Goal: Task Accomplishment & Management: Use online tool/utility

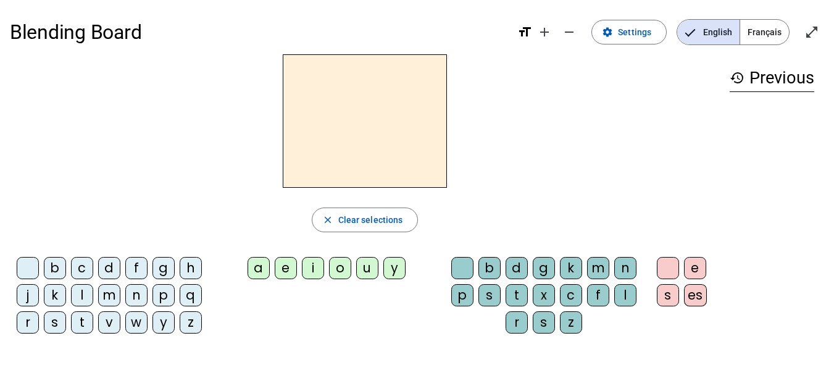
click at [337, 269] on div "o" at bounding box center [340, 268] width 22 height 22
click at [494, 270] on div "b" at bounding box center [490, 268] width 22 height 22
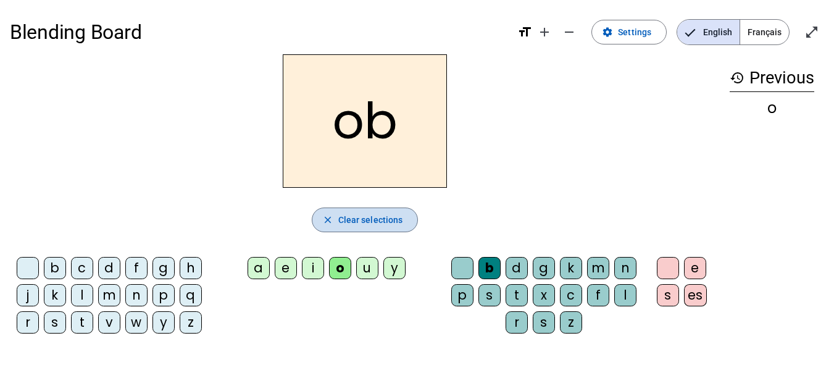
click at [391, 216] on span "Clear selections" at bounding box center [370, 219] width 65 height 15
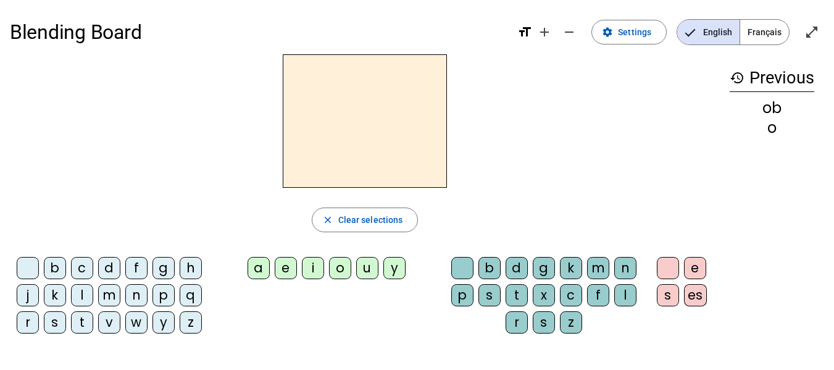
click at [341, 269] on div "o" at bounding box center [340, 268] width 22 height 22
click at [596, 271] on div "m" at bounding box center [598, 268] width 22 height 22
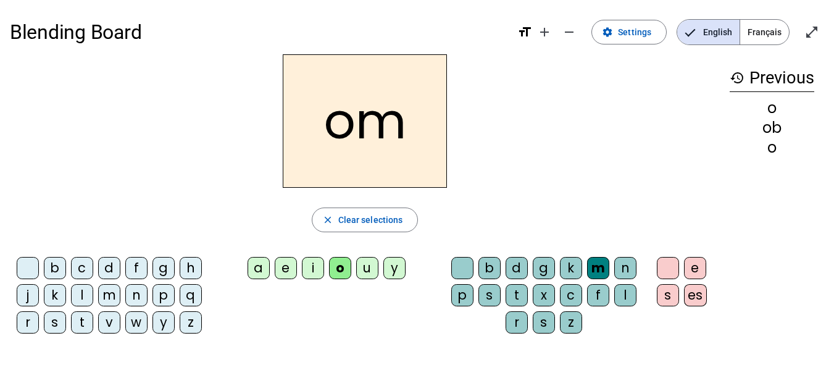
click at [342, 274] on div "o" at bounding box center [340, 268] width 22 height 22
click at [622, 295] on div "l" at bounding box center [625, 295] width 22 height 22
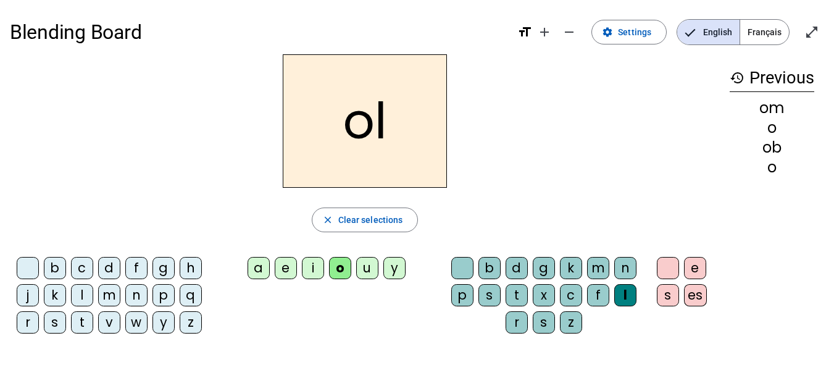
click at [617, 274] on div "n" at bounding box center [625, 268] width 22 height 22
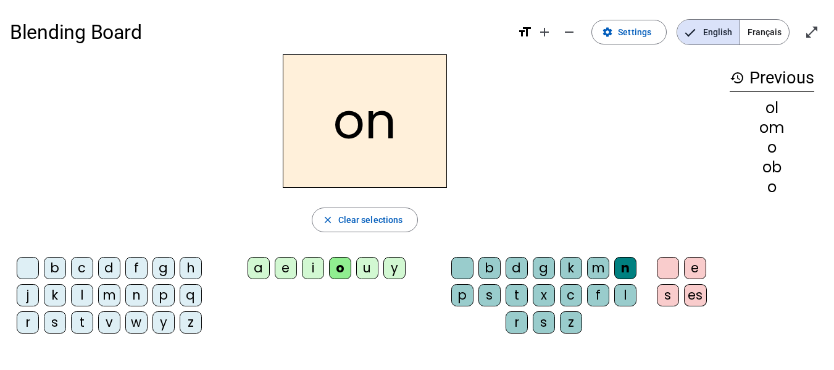
click at [515, 299] on div "t" at bounding box center [517, 295] width 22 height 22
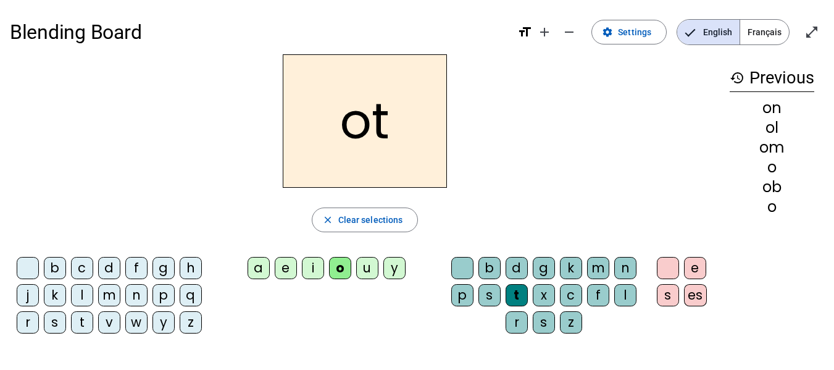
click at [524, 323] on div "r" at bounding box center [517, 322] width 22 height 22
click at [158, 294] on div "p" at bounding box center [164, 295] width 22 height 22
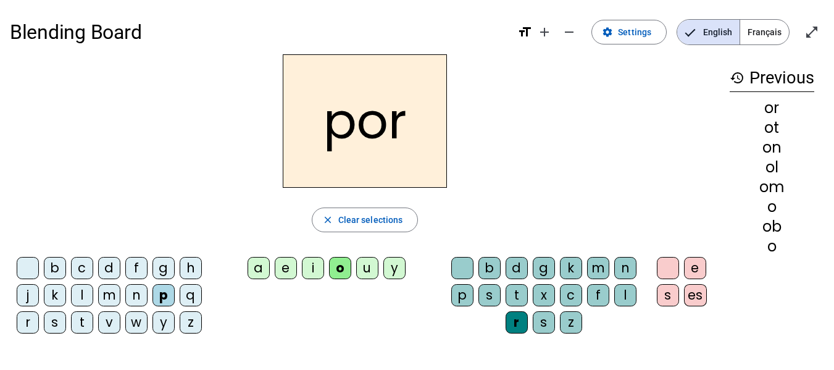
click at [312, 269] on div "i" at bounding box center [313, 268] width 22 height 22
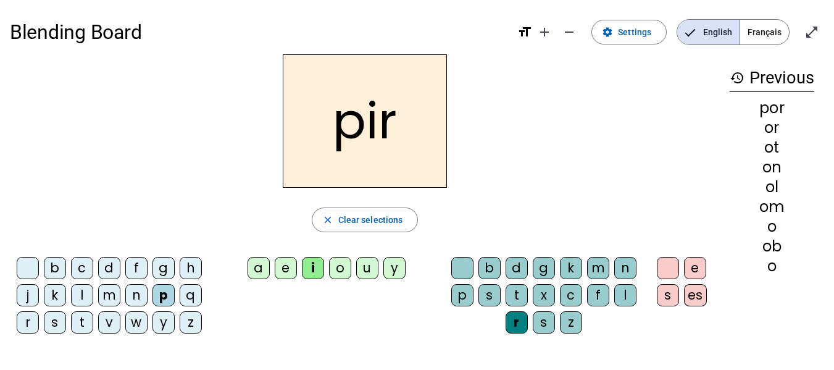
click at [256, 270] on div "a" at bounding box center [259, 268] width 22 height 22
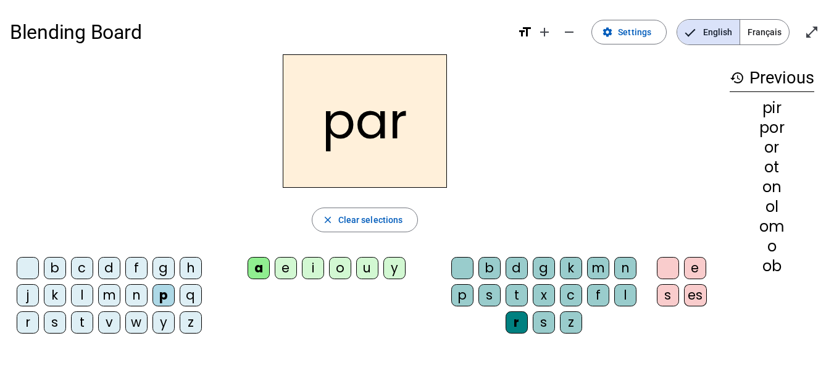
click at [634, 264] on div "n" at bounding box center [625, 268] width 22 height 22
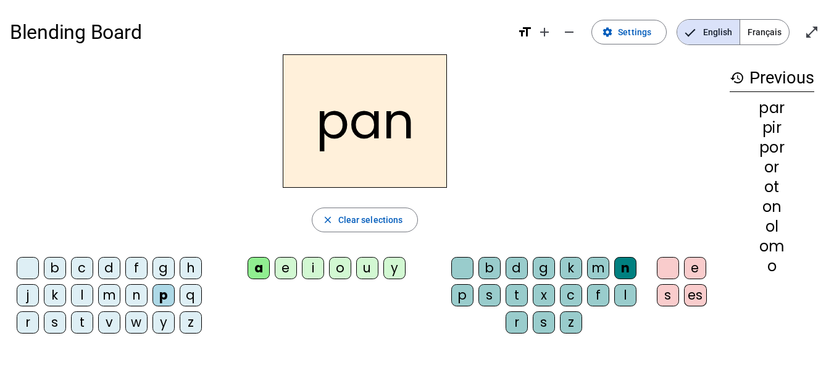
click at [335, 270] on div "o" at bounding box center [340, 268] width 22 height 22
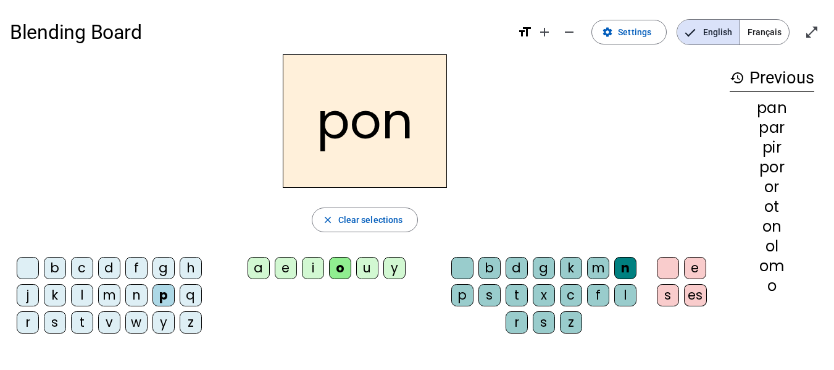
click at [256, 269] on div "a" at bounding box center [259, 268] width 22 height 22
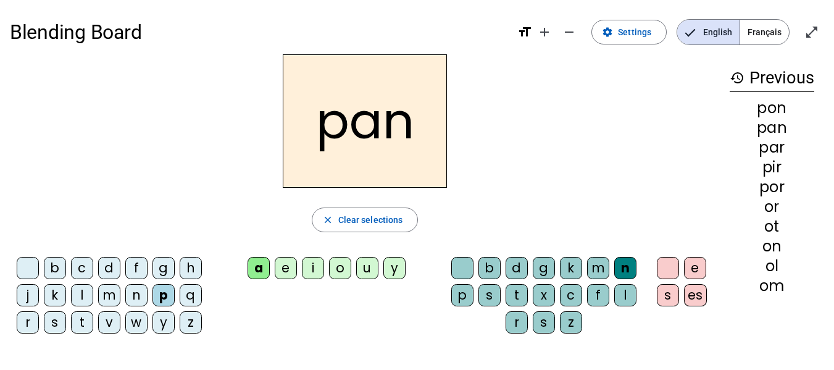
click at [339, 268] on div "o" at bounding box center [340, 268] width 22 height 22
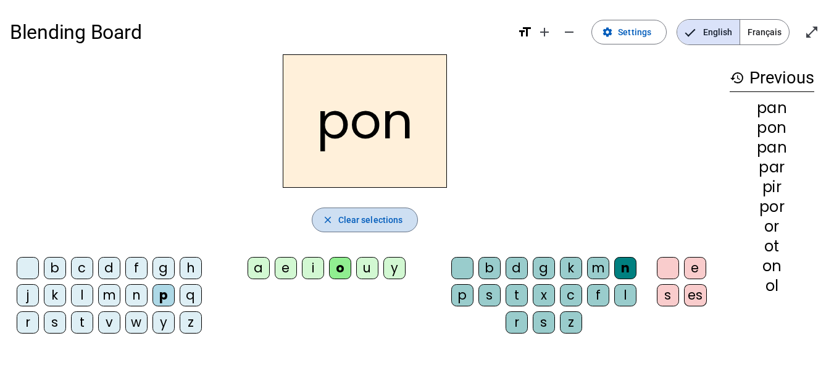
click at [374, 216] on span "Clear selections" at bounding box center [370, 219] width 65 height 15
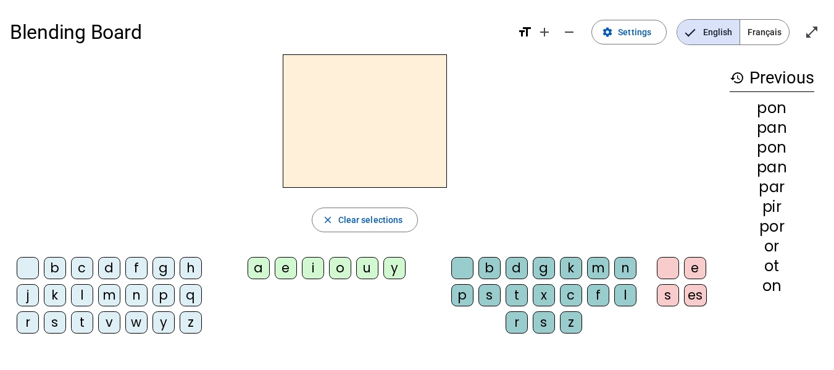
click at [341, 270] on div "o" at bounding box center [340, 268] width 22 height 22
click at [83, 289] on div "l" at bounding box center [82, 295] width 22 height 22
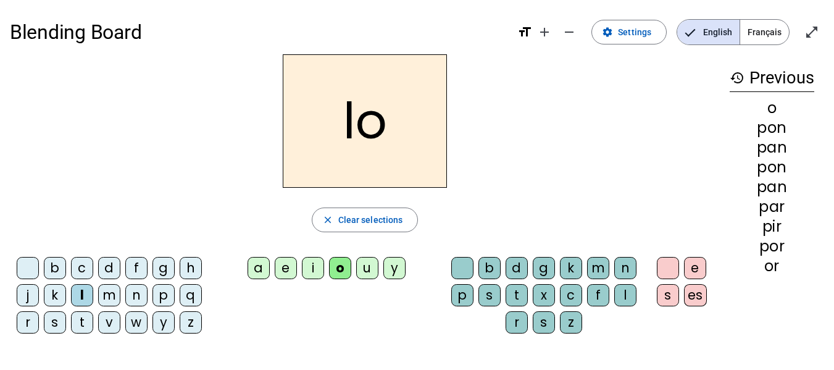
click at [112, 299] on div "m" at bounding box center [109, 295] width 22 height 22
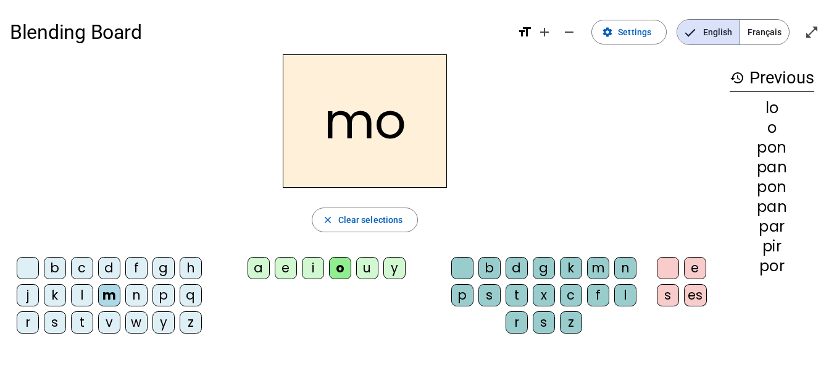
click at [88, 325] on div "t" at bounding box center [82, 322] width 22 height 22
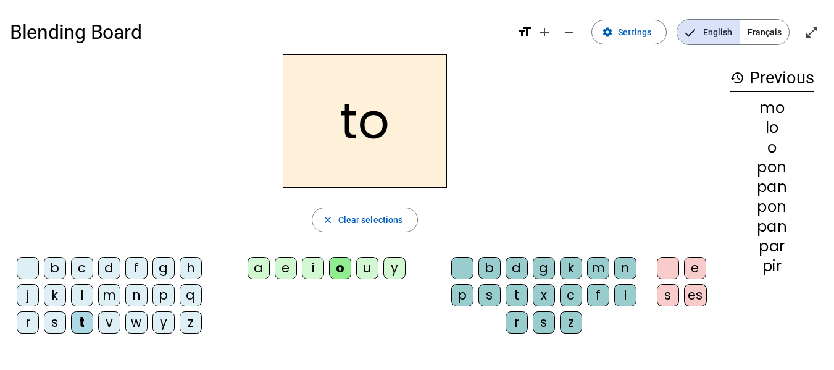
click at [111, 295] on div "m" at bounding box center [109, 295] width 22 height 22
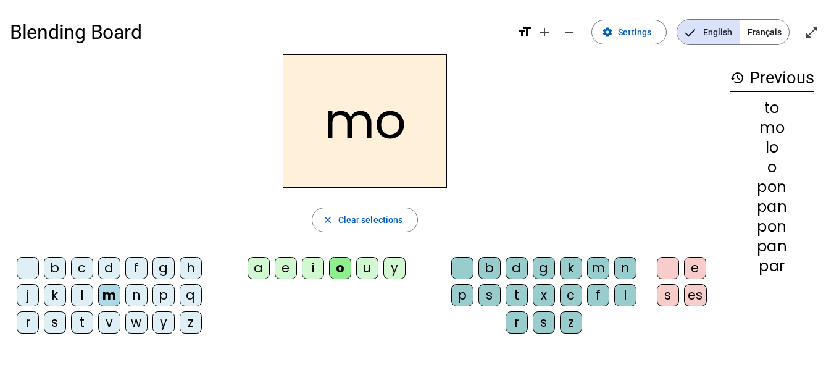
click at [86, 323] on div "t" at bounding box center [82, 322] width 22 height 22
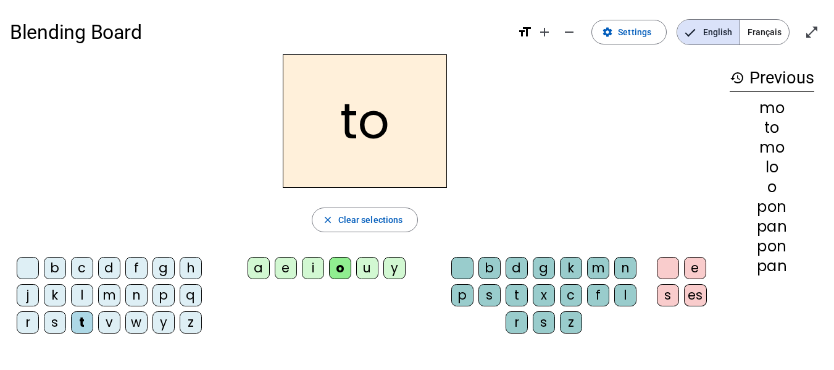
click at [495, 272] on div "b" at bounding box center [490, 268] width 22 height 22
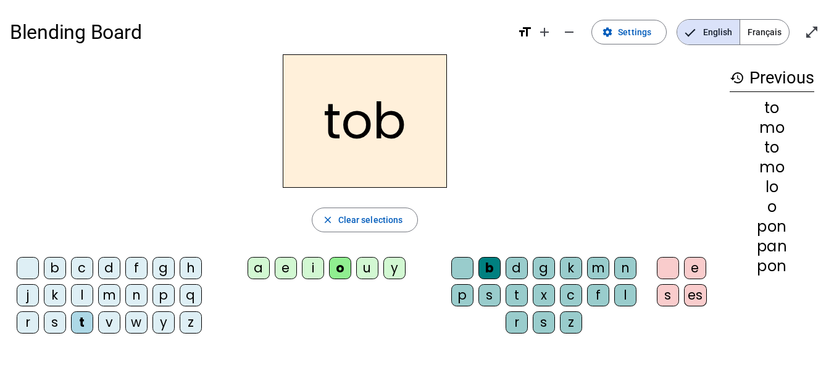
click at [514, 298] on div "t" at bounding box center [517, 295] width 22 height 22
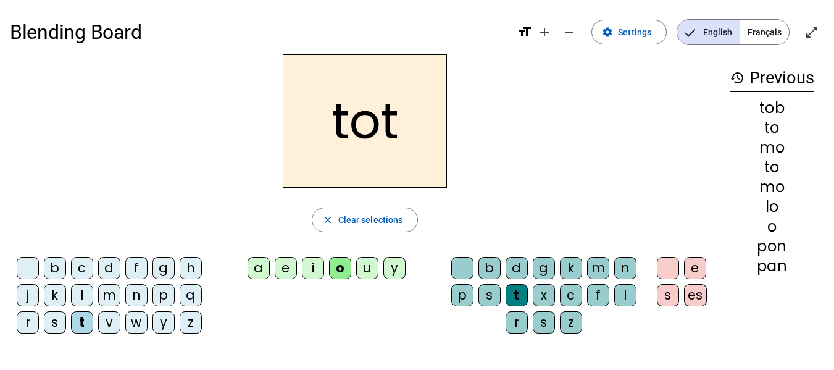
click at [516, 320] on div "r" at bounding box center [517, 322] width 22 height 22
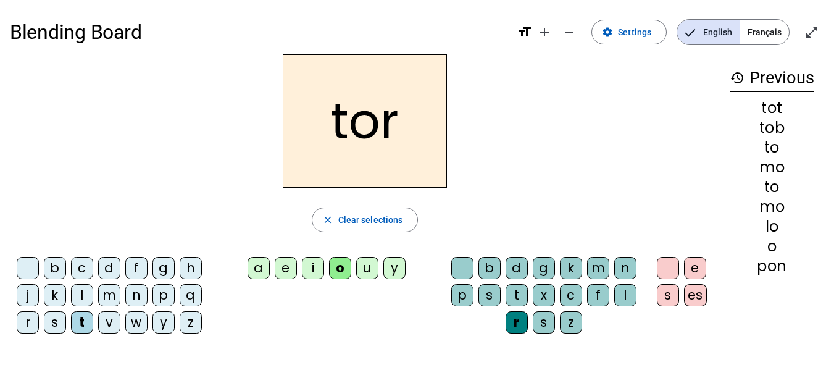
click at [548, 320] on div "s" at bounding box center [544, 322] width 22 height 22
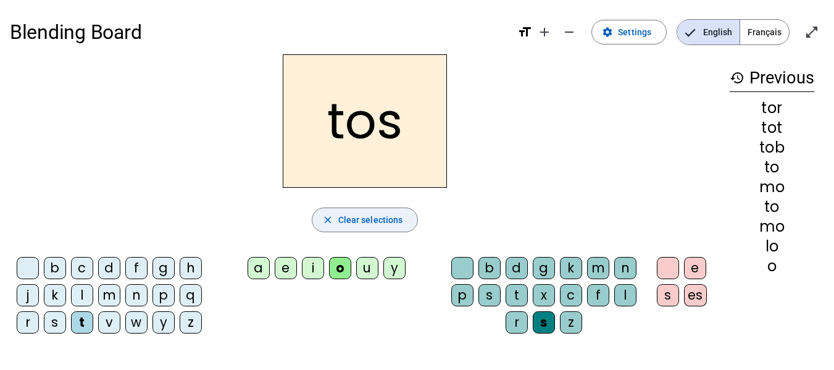
click at [356, 217] on span "Clear selections" at bounding box center [370, 219] width 65 height 15
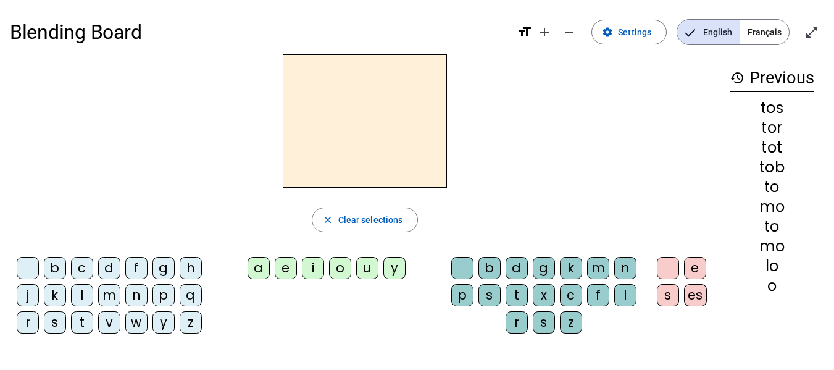
click at [340, 269] on div "o" at bounding box center [340, 268] width 22 height 22
click at [159, 267] on div "g" at bounding box center [164, 268] width 22 height 22
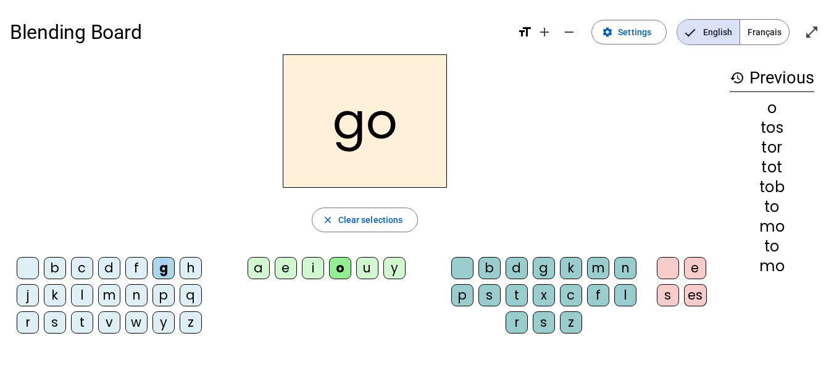
click at [159, 267] on div "g" at bounding box center [164, 268] width 22 height 22
click at [113, 296] on div "m" at bounding box center [109, 295] width 22 height 22
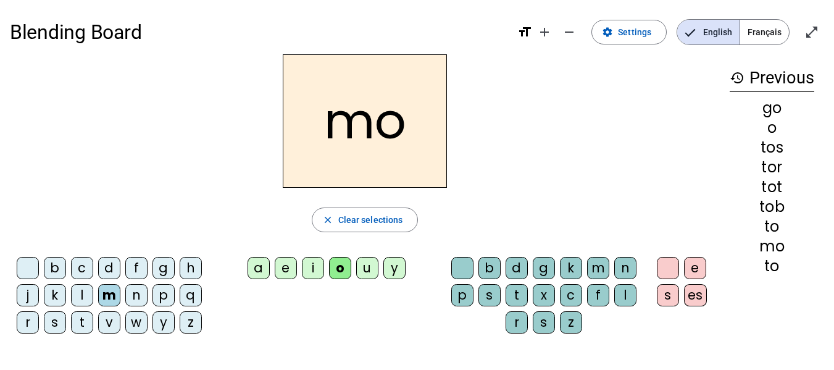
click at [98, 317] on div "v" at bounding box center [109, 322] width 22 height 22
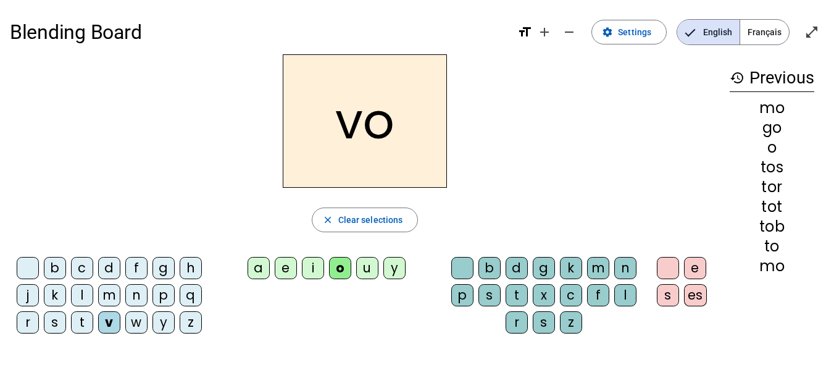
click at [136, 295] on div "n" at bounding box center [136, 295] width 22 height 22
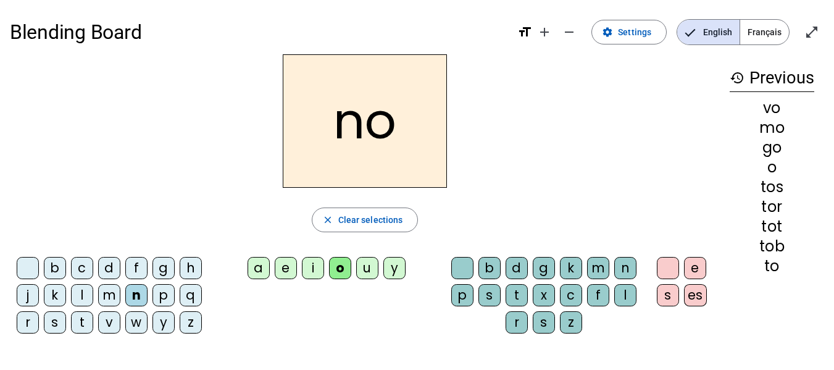
click at [112, 290] on div "m" at bounding box center [109, 295] width 22 height 22
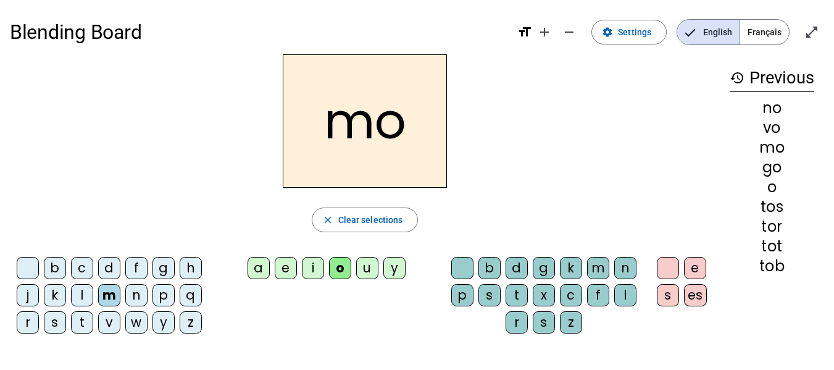
click at [593, 269] on div "m" at bounding box center [598, 268] width 22 height 22
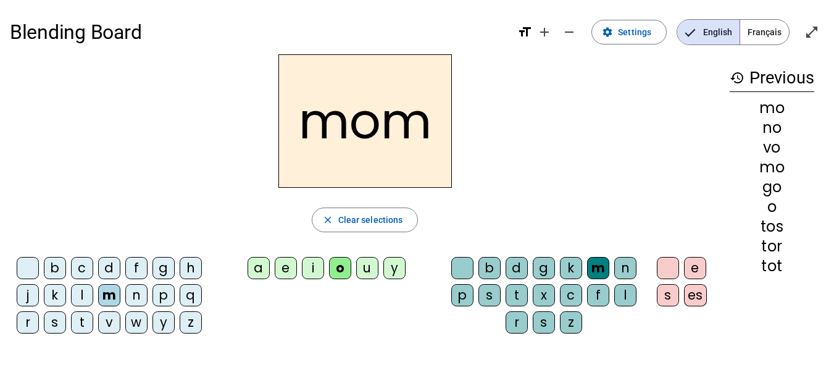
click at [50, 269] on div "b" at bounding box center [55, 268] width 22 height 22
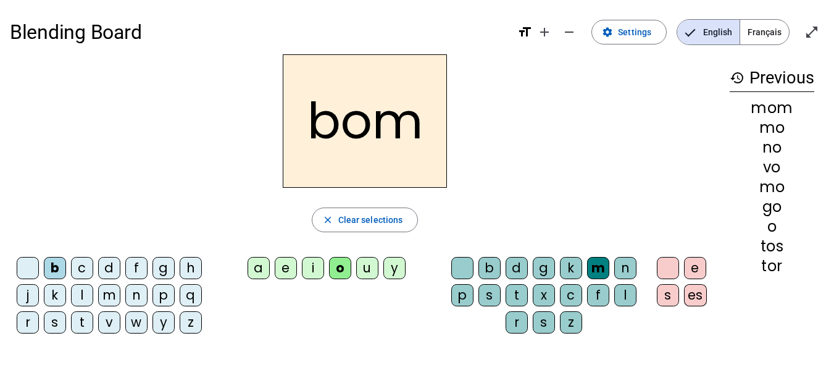
click at [621, 296] on div "l" at bounding box center [625, 295] width 22 height 22
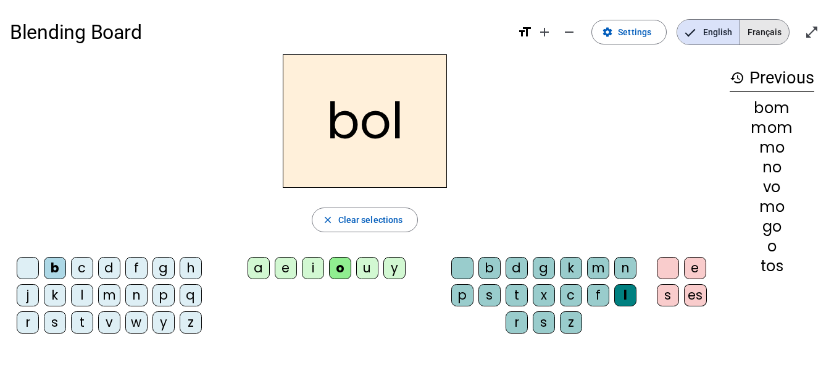
click at [767, 33] on span "Français" at bounding box center [764, 32] width 49 height 25
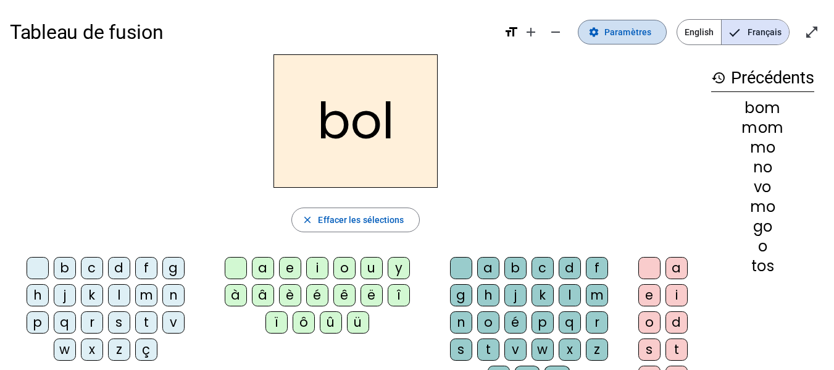
click at [634, 32] on span "Paramètres" at bounding box center [628, 32] width 47 height 15
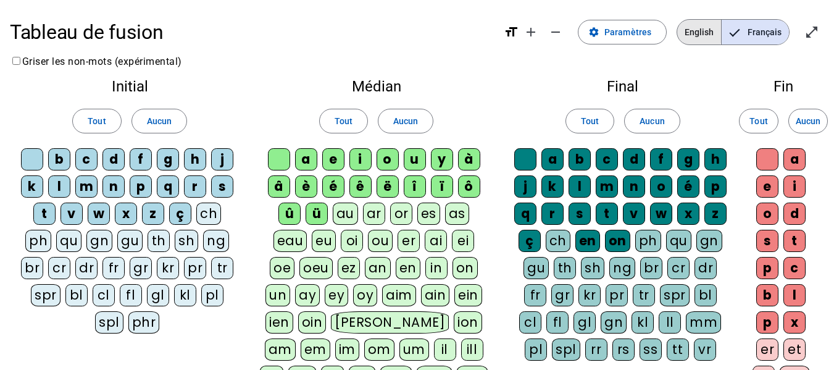
click at [695, 28] on span "English" at bounding box center [699, 32] width 44 height 25
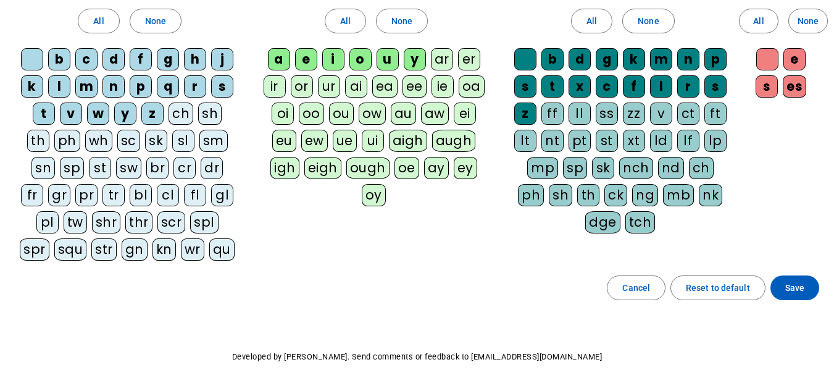
scroll to position [101, 0]
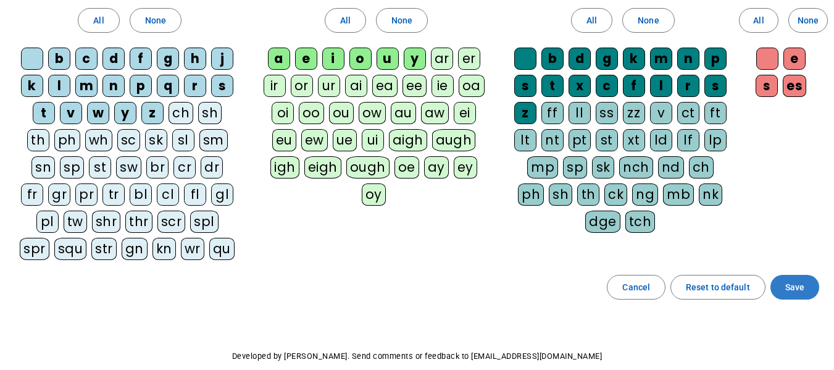
click at [790, 288] on span "Save" at bounding box center [794, 287] width 19 height 15
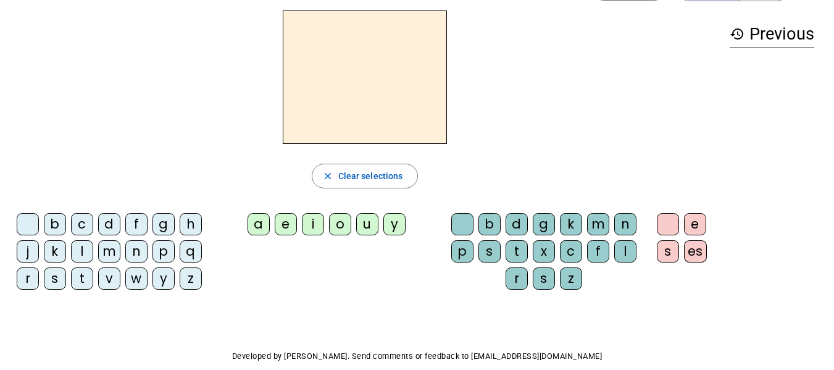
click at [334, 228] on div "o" at bounding box center [340, 224] width 22 height 22
click at [334, 224] on div "o" at bounding box center [340, 224] width 22 height 22
click at [164, 224] on div "g" at bounding box center [164, 224] width 22 height 22
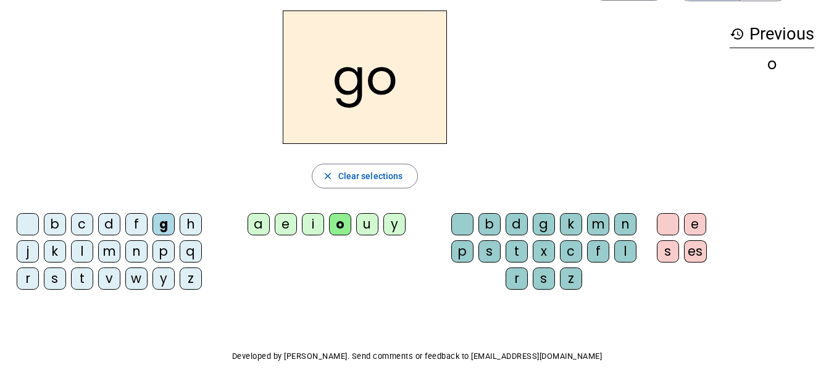
click at [76, 246] on div "l" at bounding box center [82, 251] width 22 height 22
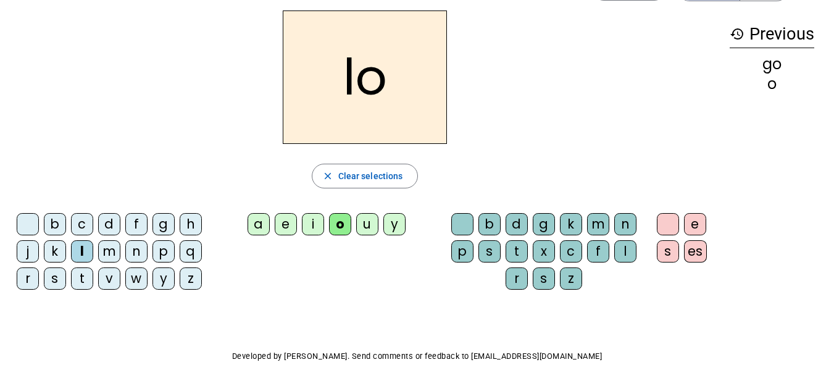
click at [164, 251] on div "p" at bounding box center [164, 251] width 22 height 22
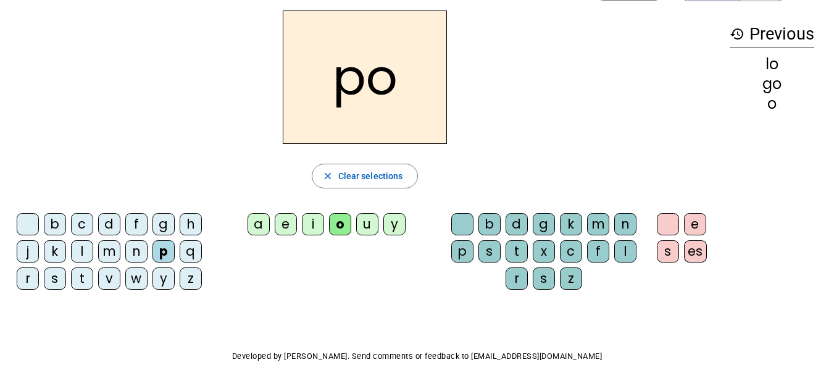
click at [84, 277] on div "t" at bounding box center [82, 278] width 22 height 22
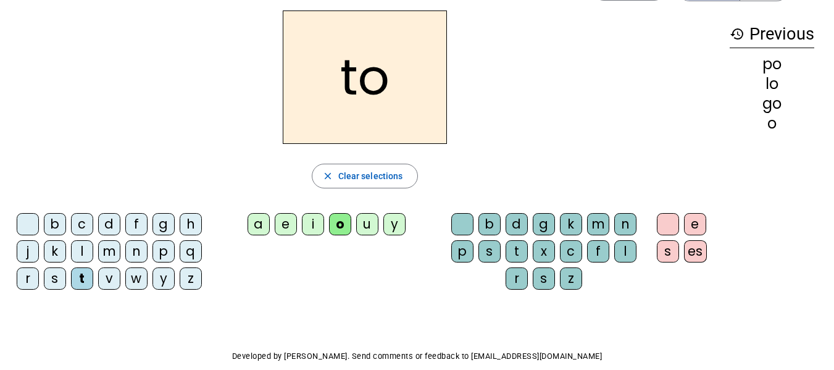
click at [50, 281] on div "s" at bounding box center [55, 278] width 22 height 22
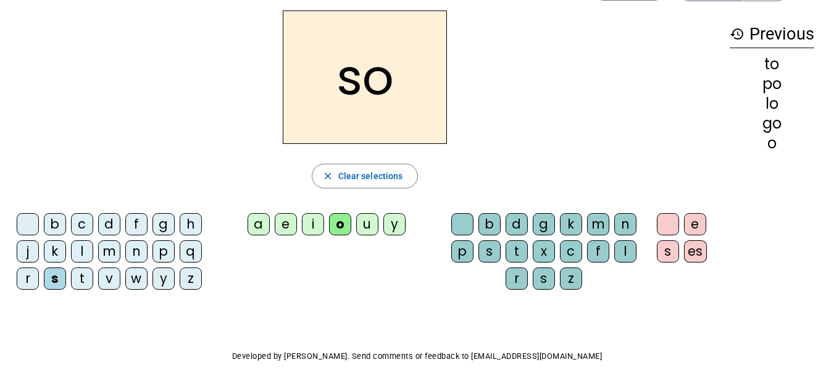
click at [135, 249] on div "n" at bounding box center [136, 251] width 22 height 22
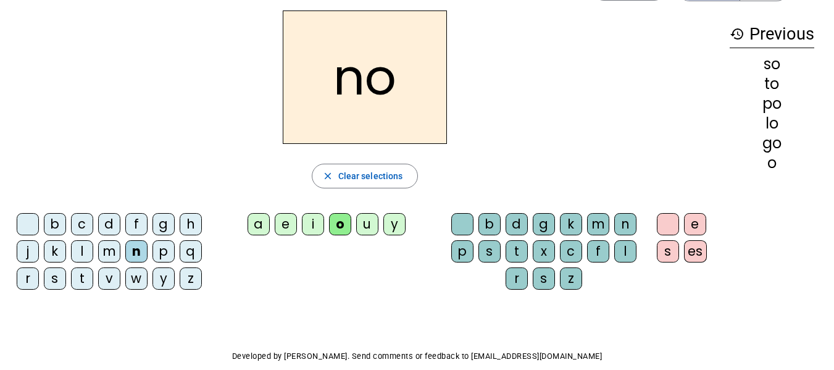
click at [19, 249] on div "j" at bounding box center [28, 251] width 22 height 22
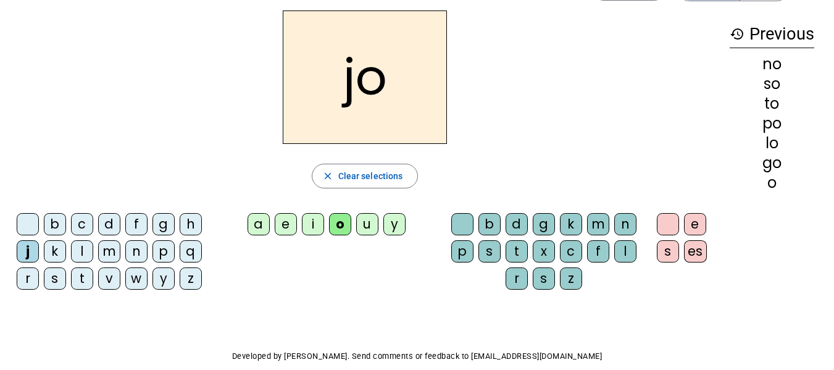
click at [24, 278] on div "r" at bounding box center [28, 278] width 22 height 22
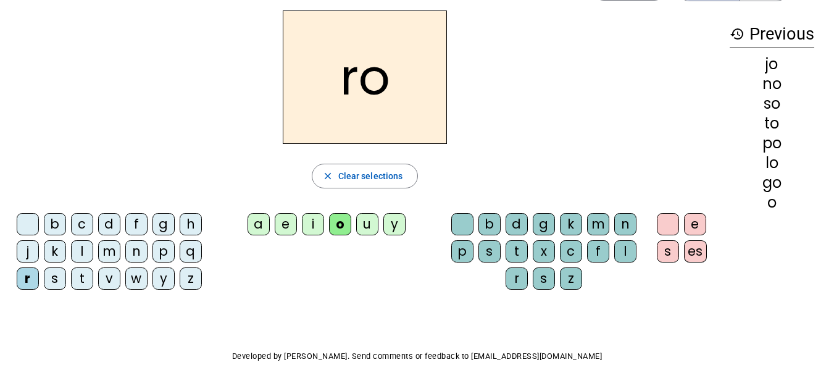
click at [25, 225] on div at bounding box center [28, 224] width 22 height 22
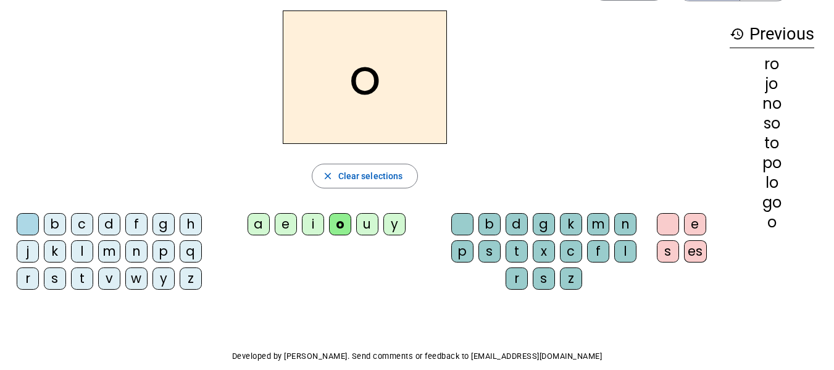
scroll to position [0, 0]
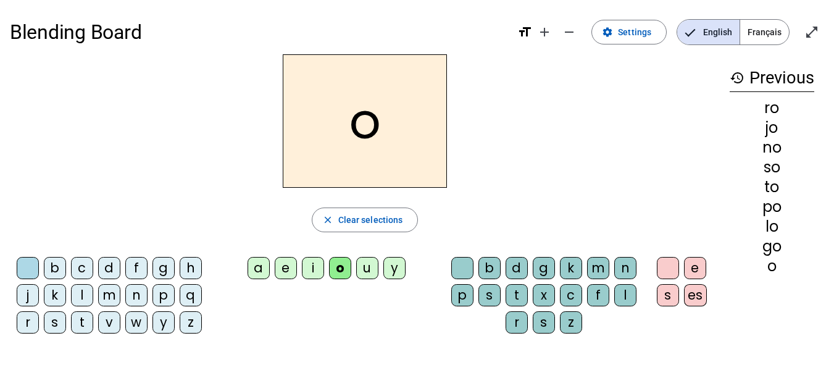
click at [256, 274] on div "a" at bounding box center [259, 268] width 22 height 22
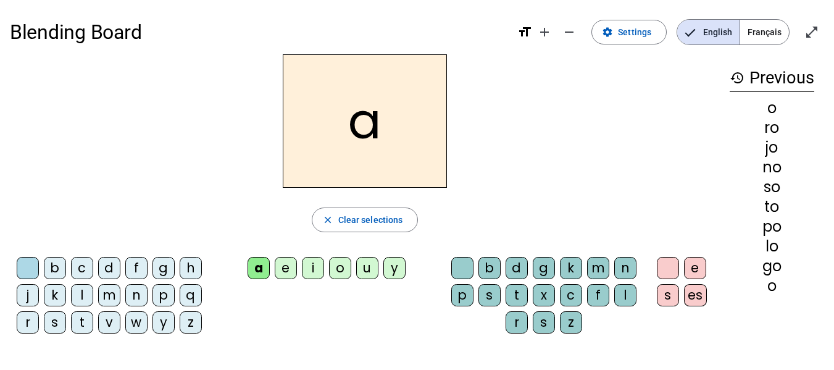
click at [340, 269] on div "o" at bounding box center [340, 268] width 22 height 22
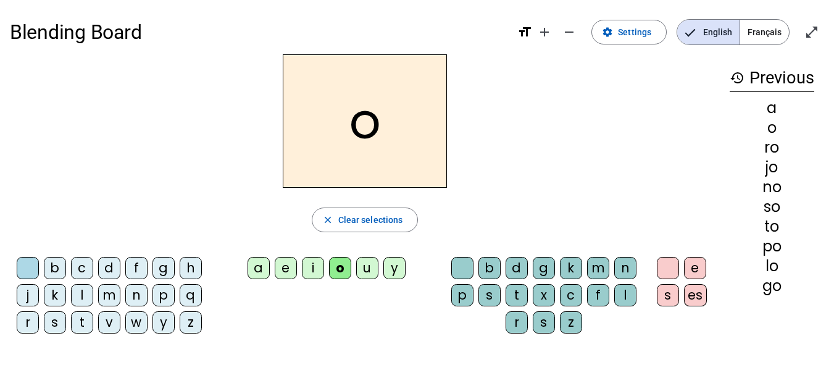
click at [110, 300] on div "m" at bounding box center [109, 295] width 22 height 22
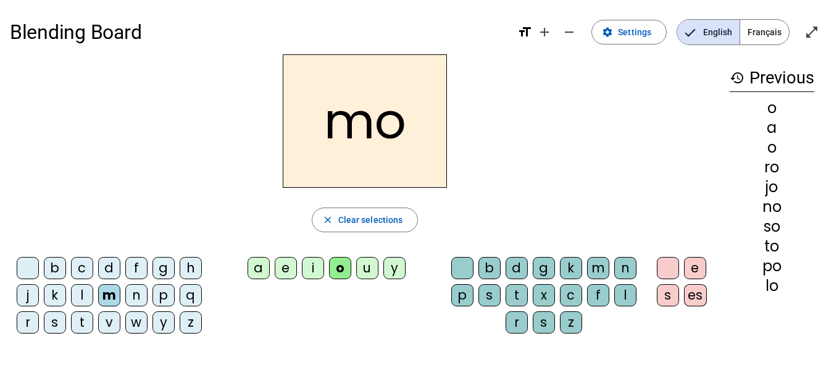
click at [54, 267] on div "b" at bounding box center [55, 268] width 22 height 22
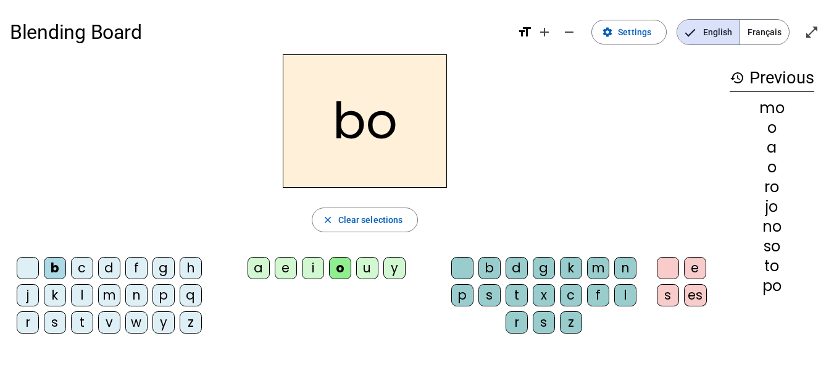
click at [135, 294] on div "n" at bounding box center [136, 295] width 22 height 22
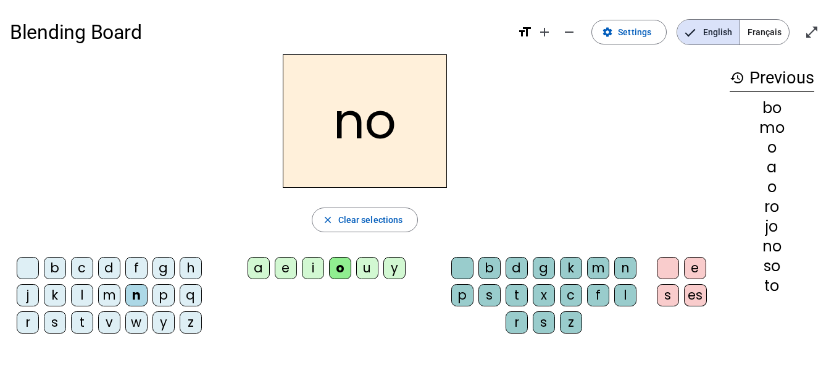
click at [79, 299] on div "l" at bounding box center [82, 295] width 22 height 22
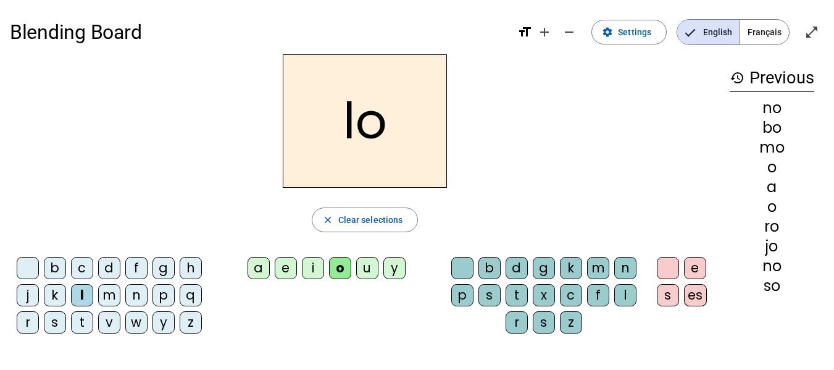
click at [137, 322] on div "w" at bounding box center [136, 322] width 22 height 22
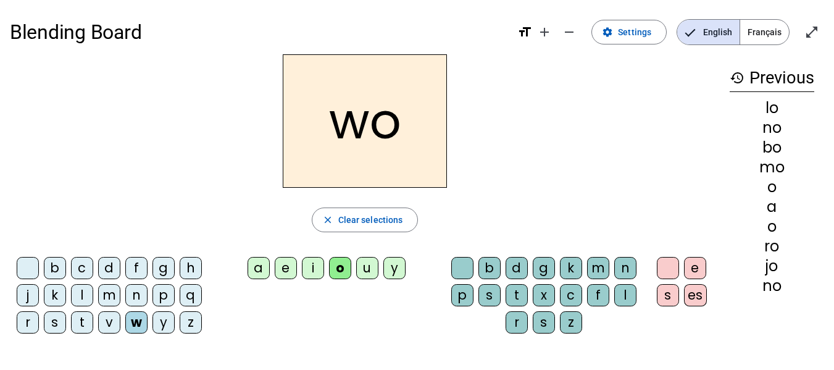
click at [103, 265] on div "d" at bounding box center [109, 268] width 22 height 22
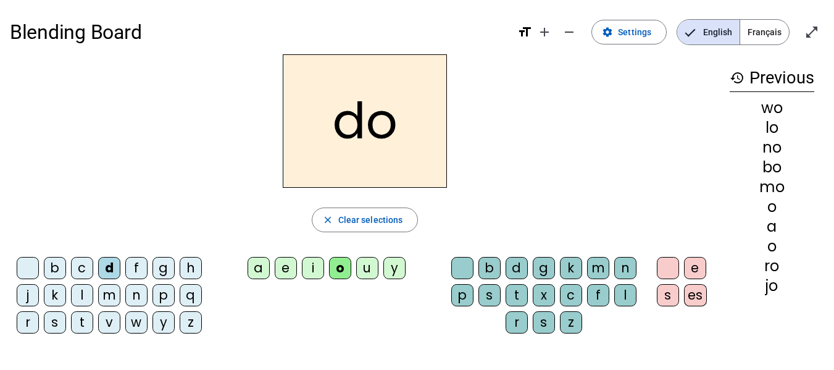
click at [107, 301] on div "m" at bounding box center [109, 295] width 22 height 22
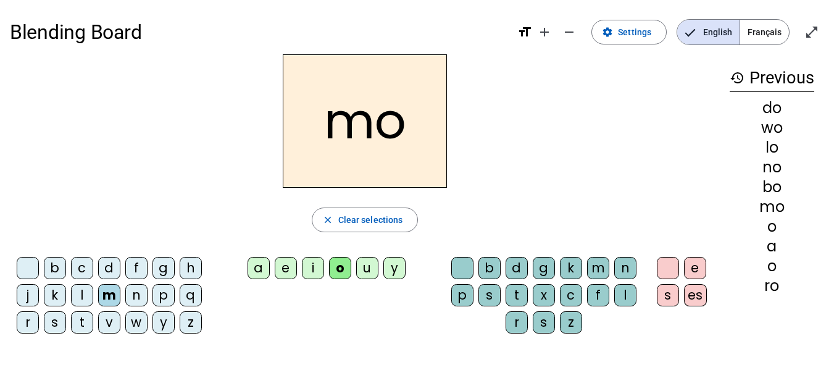
click at [312, 270] on div "i" at bounding box center [313, 268] width 22 height 22
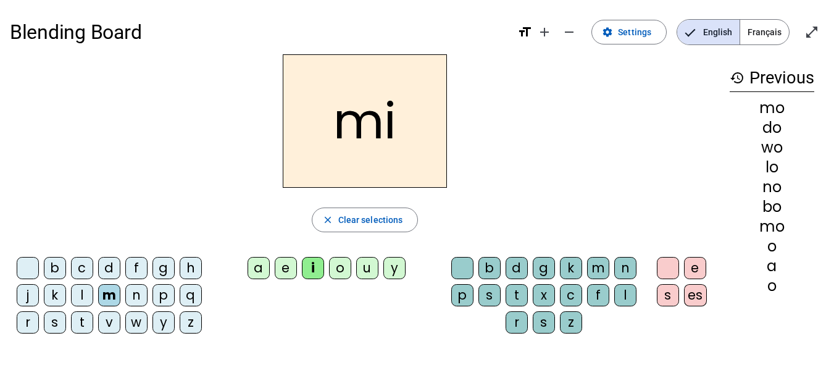
click at [55, 324] on div "s" at bounding box center [55, 322] width 22 height 22
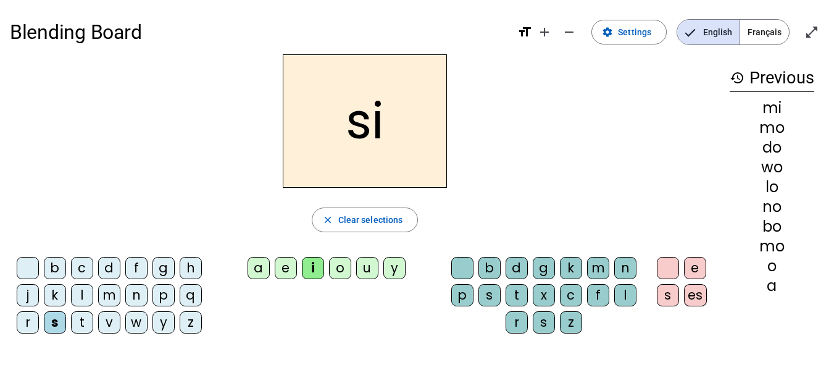
click at [106, 270] on div "d" at bounding box center [109, 268] width 22 height 22
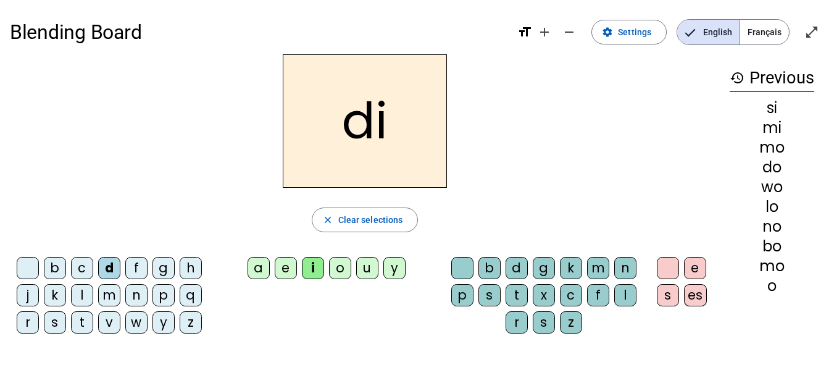
click at [340, 266] on div "o" at bounding box center [340, 268] width 22 height 22
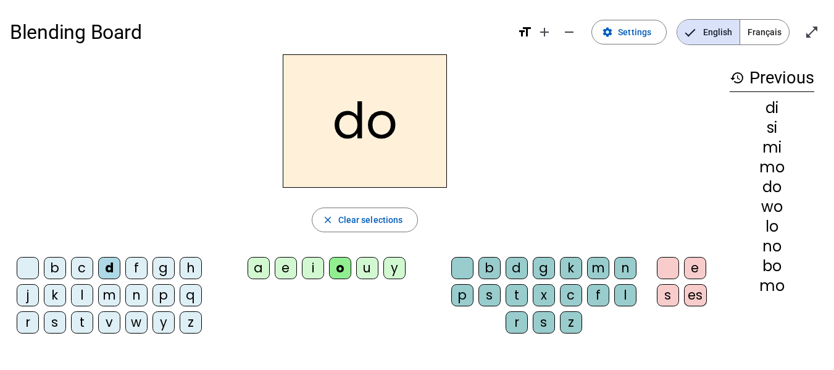
click at [519, 301] on div "t" at bounding box center [517, 295] width 22 height 22
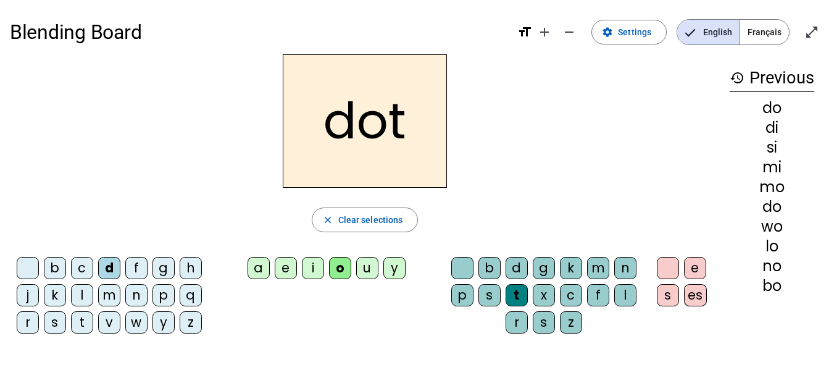
click at [163, 294] on div "p" at bounding box center [164, 295] width 22 height 22
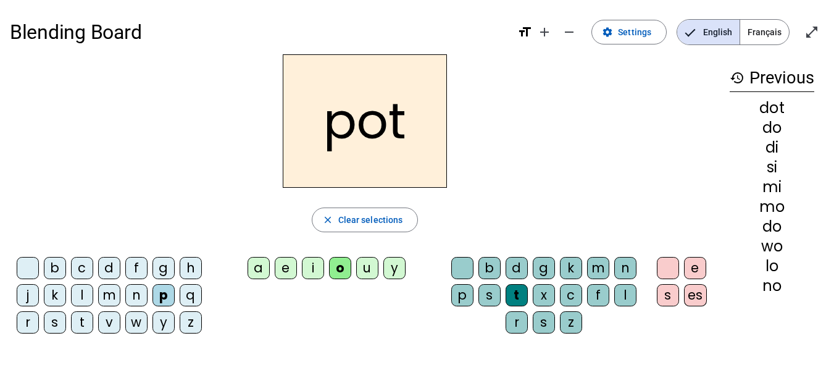
click at [77, 324] on div "t" at bounding box center [82, 322] width 22 height 22
